Goal: Task Accomplishment & Management: Use online tool/utility

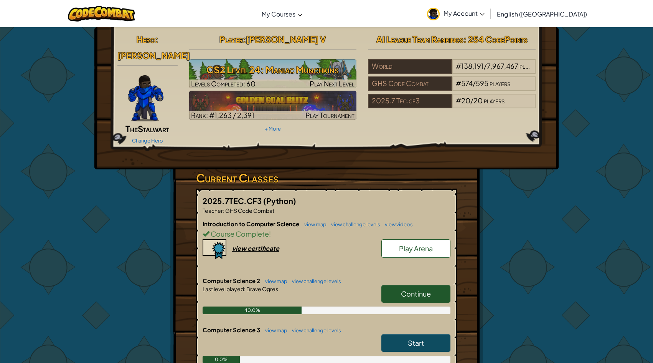
click at [423, 289] on span "Continue" at bounding box center [416, 293] width 30 height 9
select select "en-[GEOGRAPHIC_DATA]"
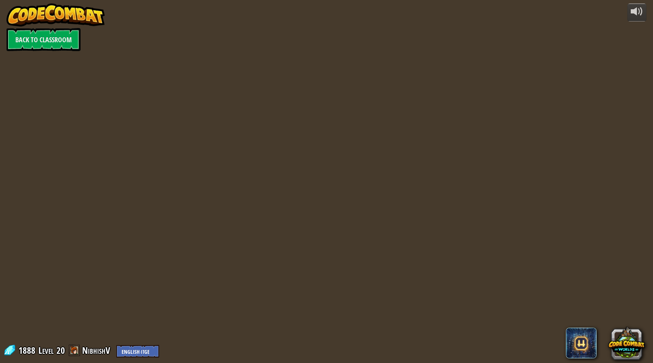
select select "en-[GEOGRAPHIC_DATA]"
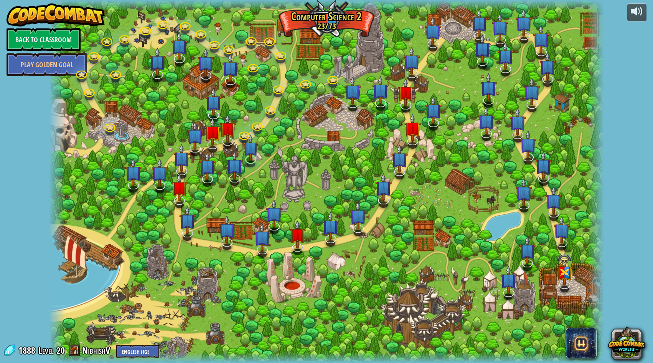
select select "en-[GEOGRAPHIC_DATA]"
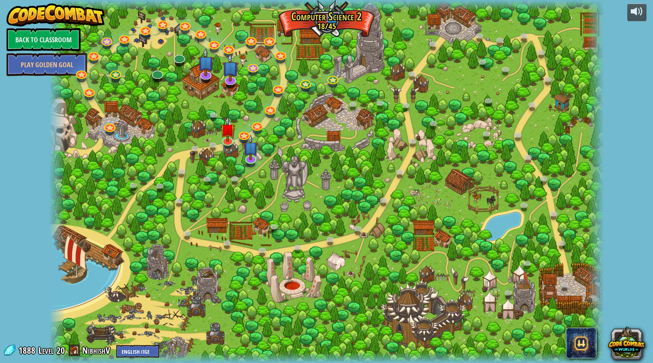
select select "en-[GEOGRAPHIC_DATA]"
click at [224, 143] on link at bounding box center [226, 138] width 15 height 15
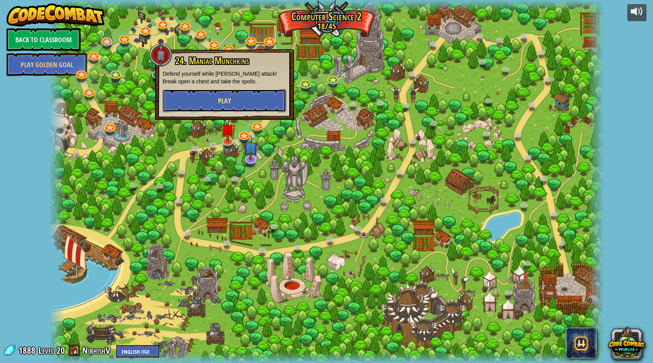
click at [243, 104] on button "Play" at bounding box center [225, 100] width 124 height 23
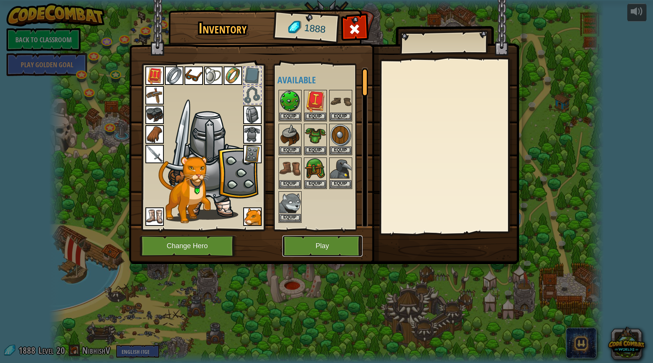
click at [330, 250] on button "Play" at bounding box center [322, 245] width 80 height 21
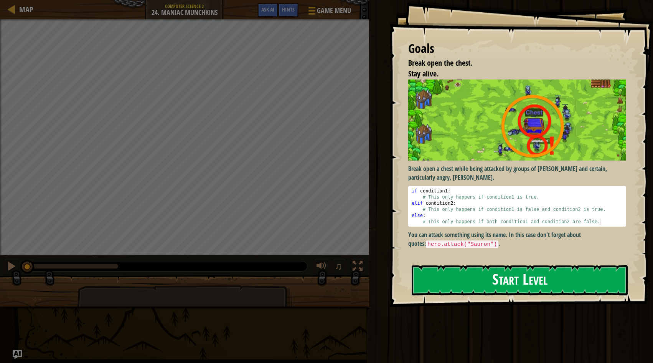
click at [432, 281] on button "Start Level" at bounding box center [520, 280] width 216 height 30
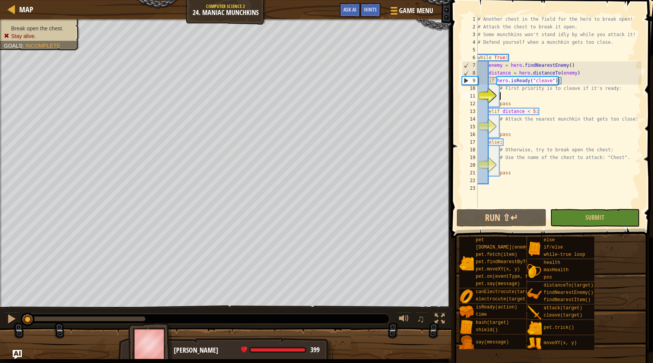
click at [531, 93] on div "# Another chest in the field for the hero to break open! # Attack the chest to …" at bounding box center [558, 118] width 165 height 207
click at [502, 95] on div "# Another chest in the field for the hero to break open! # Attack the chest to …" at bounding box center [558, 118] width 165 height 207
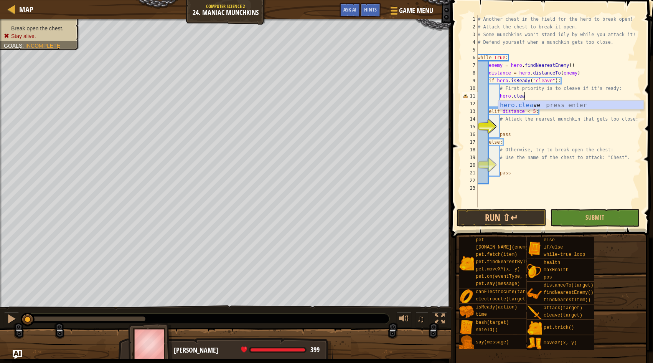
scroll to position [3, 4]
type textarea "hero.cleave()"
click at [541, 128] on div "# Another chest in the field for the hero to break open! # Attack the chest to …" at bounding box center [558, 118] width 165 height 207
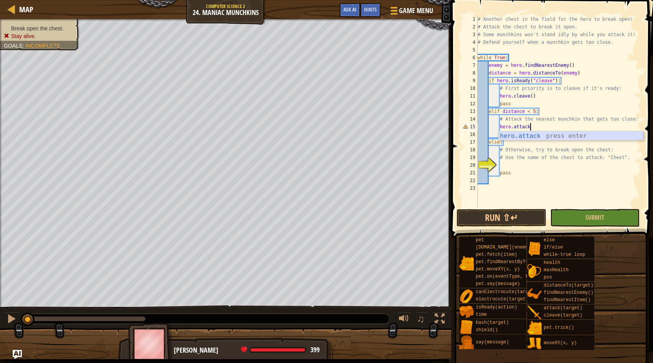
click at [531, 138] on div "hero.attack press enter" at bounding box center [570, 145] width 145 height 28
type textarea "hero.attack(enemy)"
click at [548, 168] on div "# Another chest in the field for the hero to break open! # Attack the chest to …" at bounding box center [558, 118] width 165 height 207
type textarea "hero.attack(Chest)"
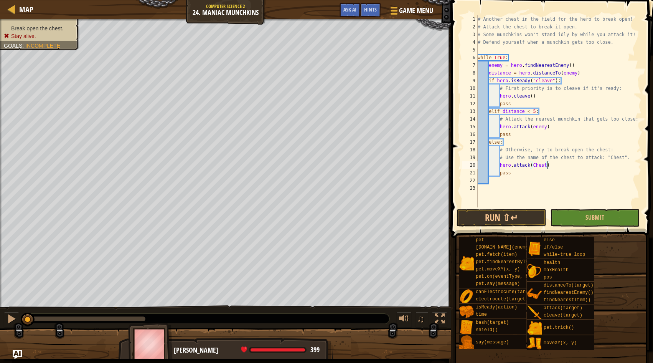
click at [540, 180] on div "# Another chest in the field for the hero to break open! # Attack the chest to …" at bounding box center [558, 118] width 165 height 207
type textarea """
click at [549, 163] on div "# Another chest in the field for the hero to break open! # Attack the chest to …" at bounding box center [558, 118] width 165 height 207
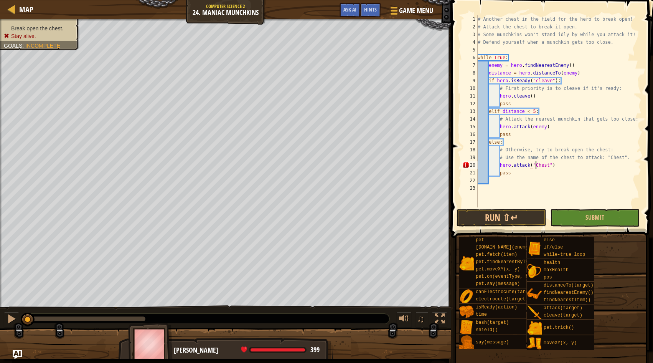
scroll to position [3, 5]
type textarea "hero.attack("Chest")"
click at [570, 210] on button "Submit" at bounding box center [594, 218] width 89 height 18
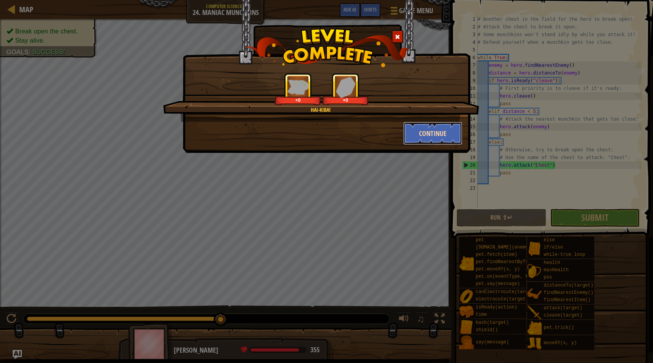
click at [414, 137] on button "Continue" at bounding box center [432, 133] width 59 height 23
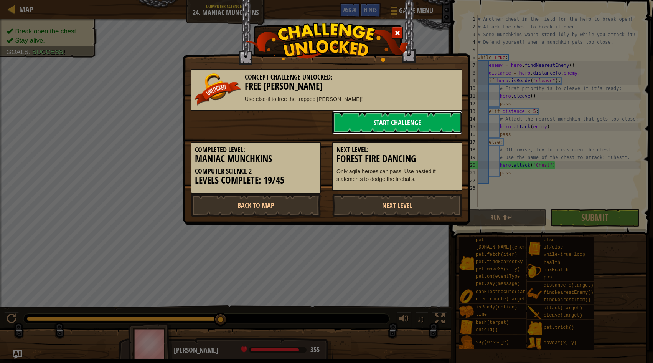
click at [418, 127] on link "Start Challenge" at bounding box center [397, 122] width 130 height 23
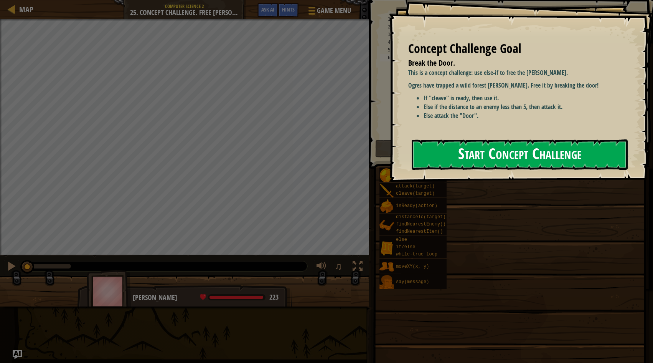
click at [574, 149] on button "Start Concept Challenge" at bounding box center [520, 154] width 216 height 30
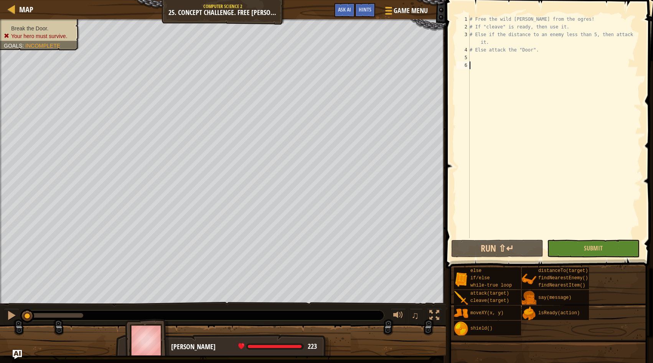
scroll to position [3, 0]
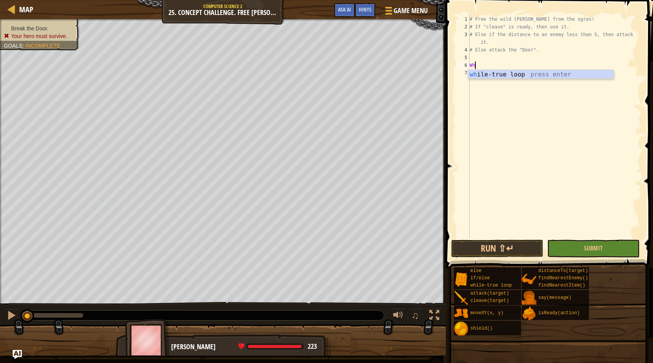
type textarea "Wh"
click at [527, 78] on div "wh ile-true loop press enter" at bounding box center [540, 84] width 145 height 28
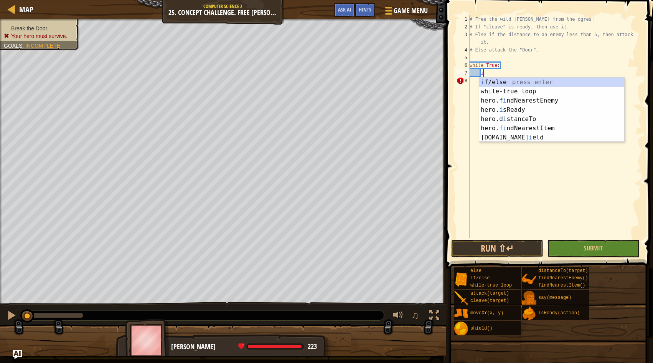
scroll to position [3, 1]
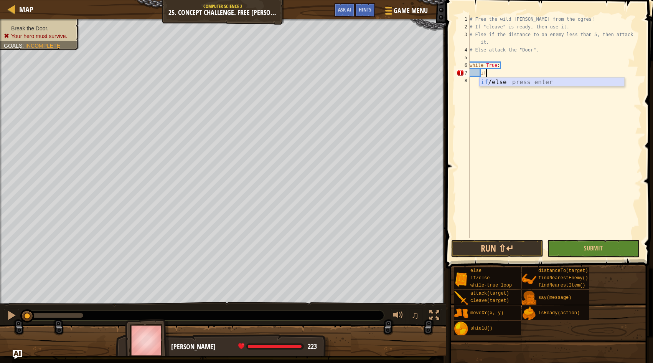
click at [526, 83] on div "if /else press enter" at bounding box center [551, 91] width 145 height 28
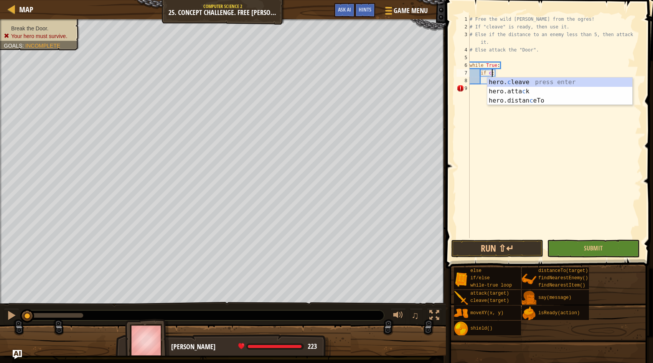
type textarea "if :"
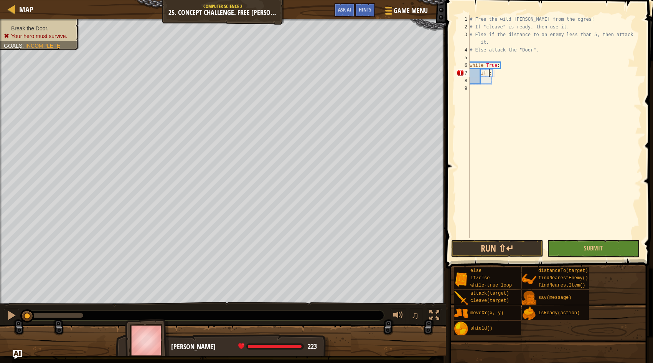
click at [535, 58] on div "# Free the wild [PERSON_NAME] from the ogres! # If "cleave" is ready, then use …" at bounding box center [554, 134] width 173 height 238
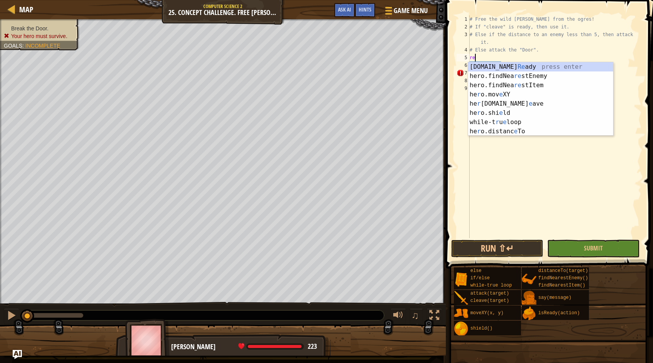
scroll to position [3, 0]
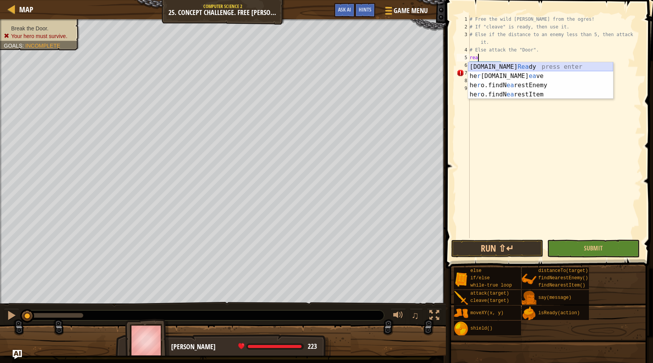
click at [526, 65] on div "[DOMAIN_NAME] [PERSON_NAME] press enter he r [DOMAIN_NAME] ea ve press enter he…" at bounding box center [540, 89] width 145 height 55
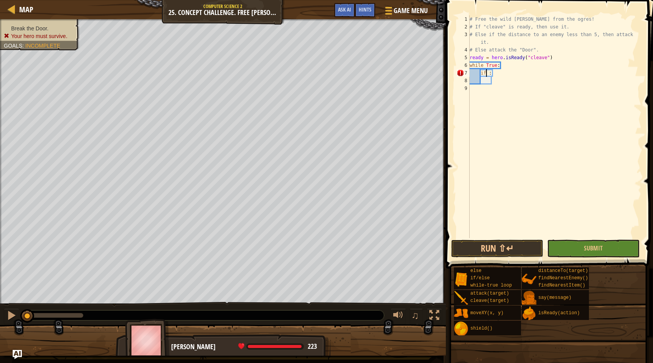
click at [486, 74] on div "# Free the wild [PERSON_NAME] from the ogres! # If "cleave" is ready, then use …" at bounding box center [554, 134] width 173 height 238
drag, startPoint x: 561, startPoint y: 59, endPoint x: 452, endPoint y: 56, distance: 109.4
click at [452, 56] on div "if : 1 2 3 4 5 6 7 8 9 # Free the wild [PERSON_NAME] from the ogres! # If "clea…" at bounding box center [548, 149] width 209 height 291
type textarea "ready = hero.isReady("cleave")"
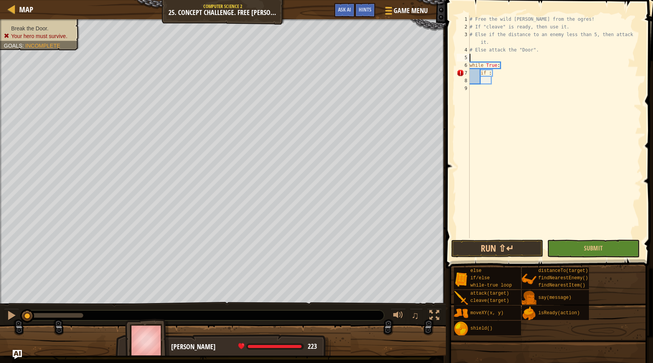
click at [487, 73] on div "# Free the wild [PERSON_NAME] from the ogres! # If "cleave" is ready, then use …" at bounding box center [554, 134] width 173 height 238
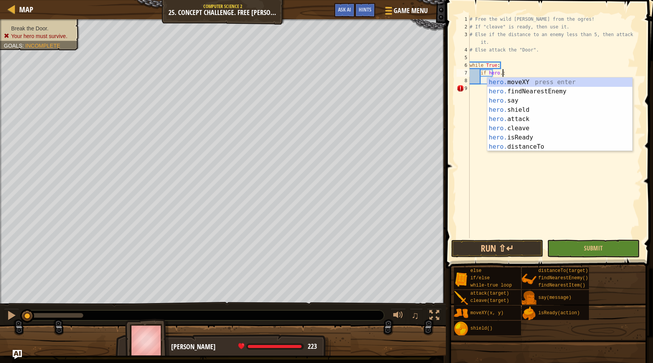
scroll to position [3, 3]
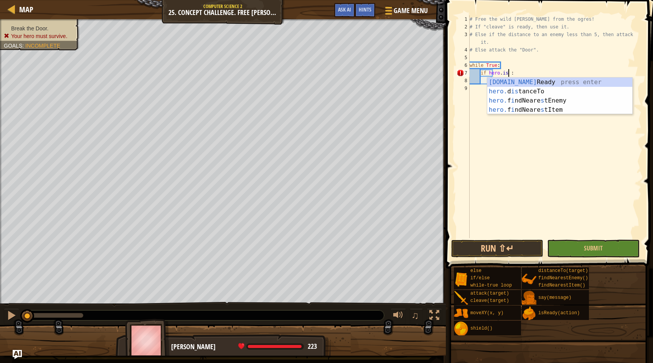
click at [503, 83] on div "[DOMAIN_NAME] Ready press enter hero. d is tanceTo press enter hero. f i ndNear…" at bounding box center [559, 104] width 145 height 55
type textarea "if hero.isReady("cleave") :"
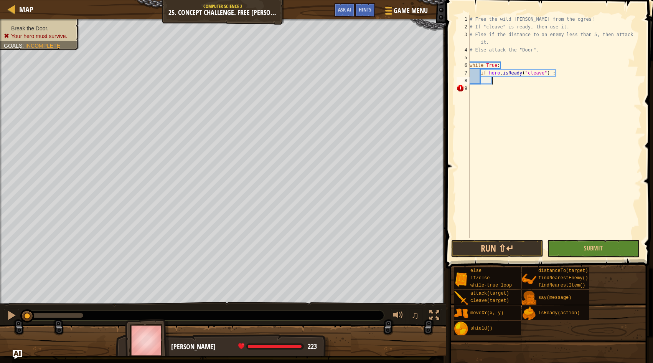
click at [505, 82] on div "# Free the wild [PERSON_NAME] from the ogres! # If "cleave" is ready, then use …" at bounding box center [554, 134] width 173 height 238
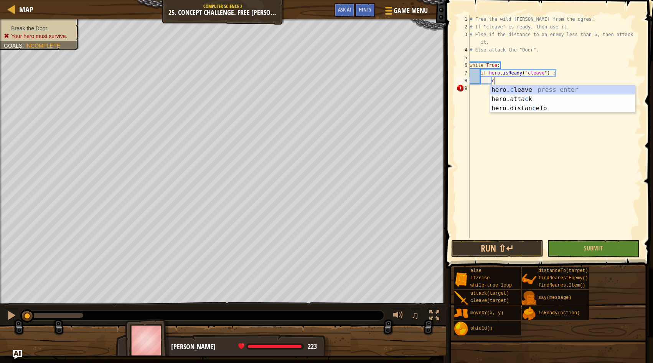
scroll to position [3, 2]
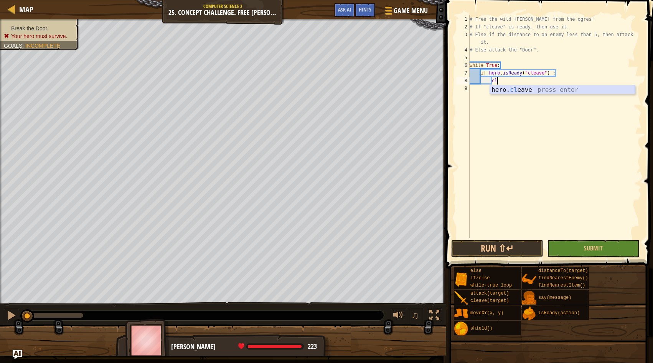
click at [527, 91] on div "hero. cl eave press enter" at bounding box center [562, 99] width 145 height 28
type textarea "hero.cleave()"
click at [542, 83] on div "# Free the wild [PERSON_NAME] from the ogres! # If "cleave" is ready, then use …" at bounding box center [554, 134] width 173 height 238
